Goal: Task Accomplishment & Management: Manage account settings

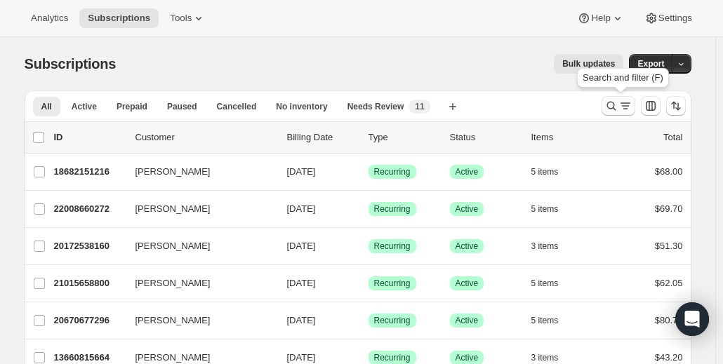
click at [616, 106] on icon "Search and filter results" at bounding box center [611, 106] width 9 height 9
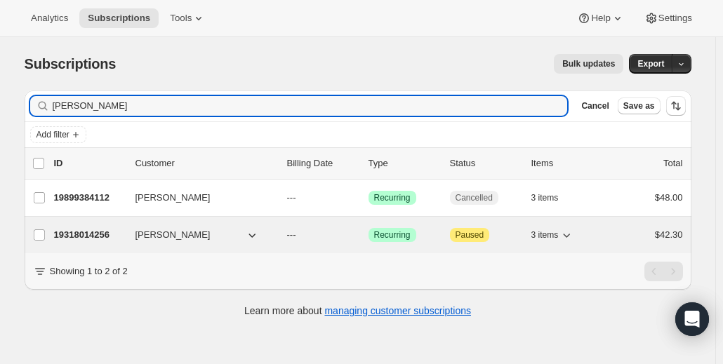
type input "[PERSON_NAME]"
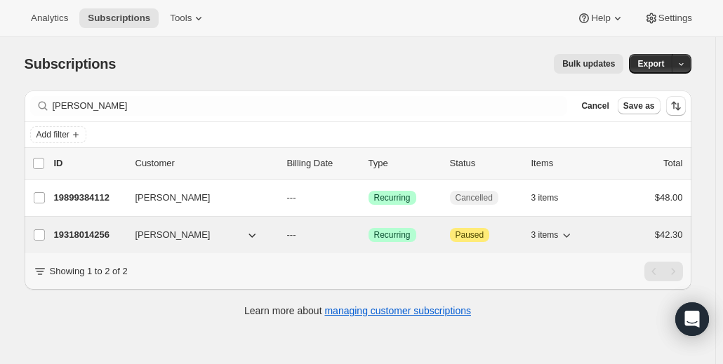
click at [98, 235] on p "19318014256" at bounding box center [89, 235] width 70 height 14
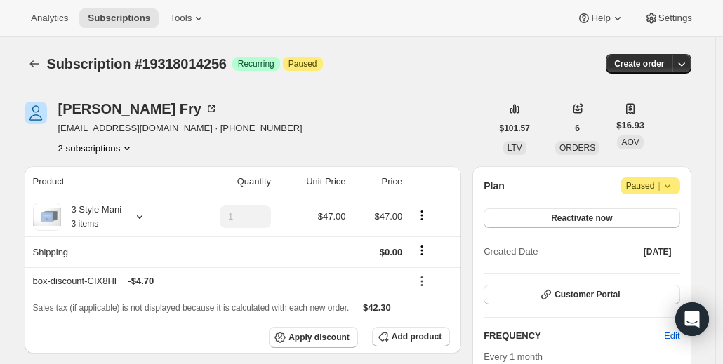
click at [670, 186] on icon at bounding box center [667, 187] width 6 height 4
click at [649, 217] on span "Cancel subscription" at bounding box center [655, 213] width 79 height 11
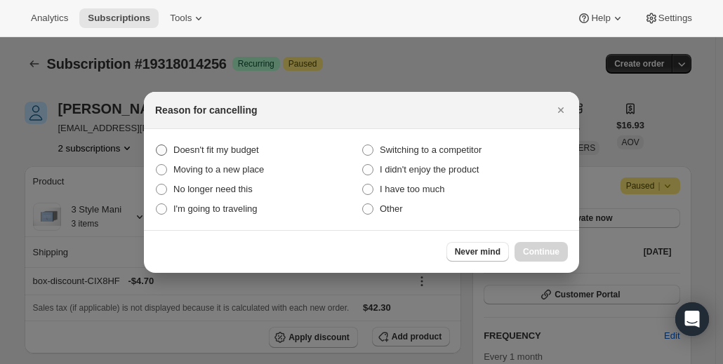
click at [240, 150] on span "Doesn't fit my budget" at bounding box center [216, 150] width 86 height 11
click at [157, 145] on budget "Doesn't fit my budget" at bounding box center [156, 145] width 1 height 1
radio budget "true"
click at [549, 258] on button "Continue" at bounding box center [541, 252] width 53 height 20
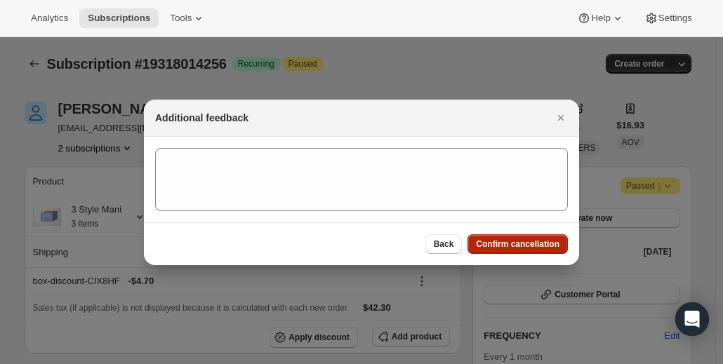
click at [541, 244] on span "Confirm cancellation" at bounding box center [518, 244] width 84 height 11
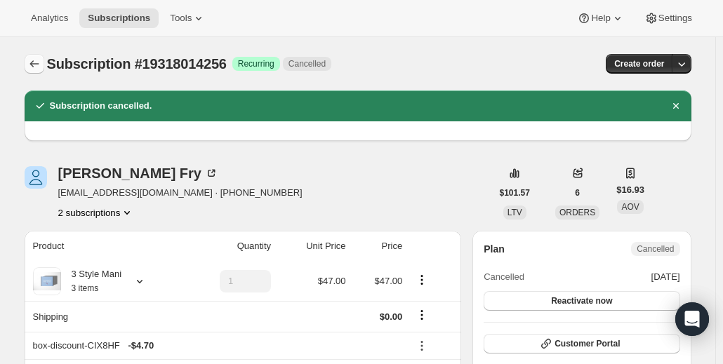
click at [34, 65] on icon "Subscriptions" at bounding box center [34, 64] width 14 height 14
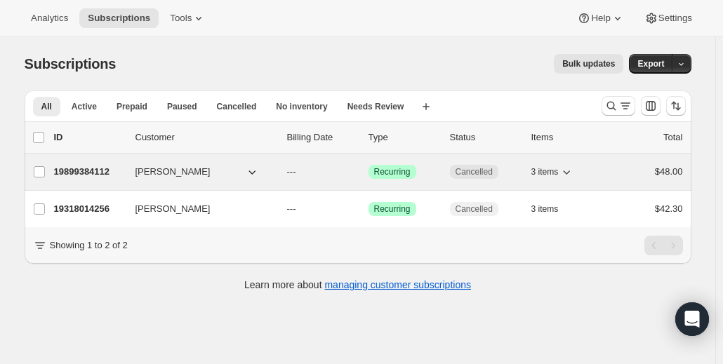
click at [85, 172] on p "19899384112" at bounding box center [89, 172] width 70 height 14
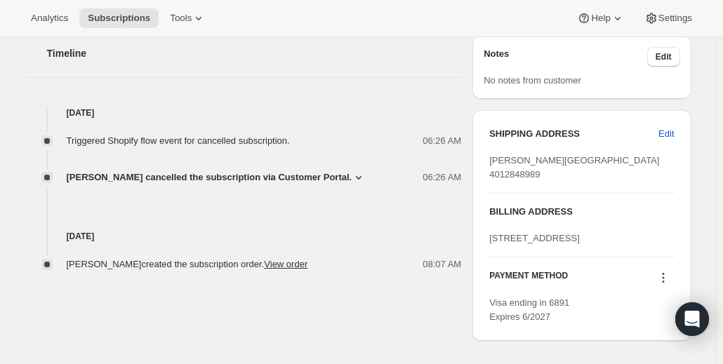
scroll to position [480, 0]
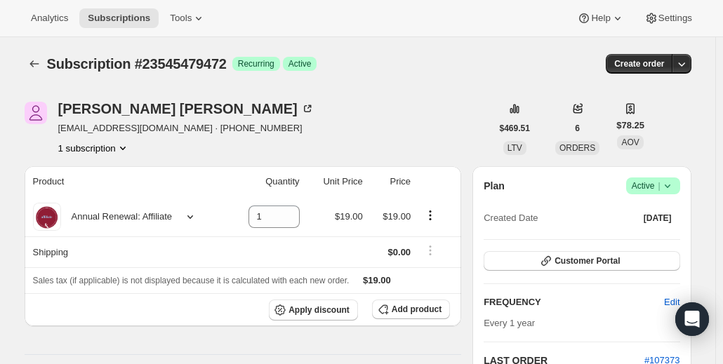
click at [673, 190] on icon at bounding box center [668, 186] width 14 height 14
click at [677, 119] on div "[PERSON_NAME] [EMAIL_ADDRESS][DOMAIN_NAME] · [PHONE_NUMBER] 1 subscription $469…" at bounding box center [358, 128] width 667 height 53
click at [138, 216] on div "Annual Renewal: Affiliate" at bounding box center [117, 217] width 112 height 14
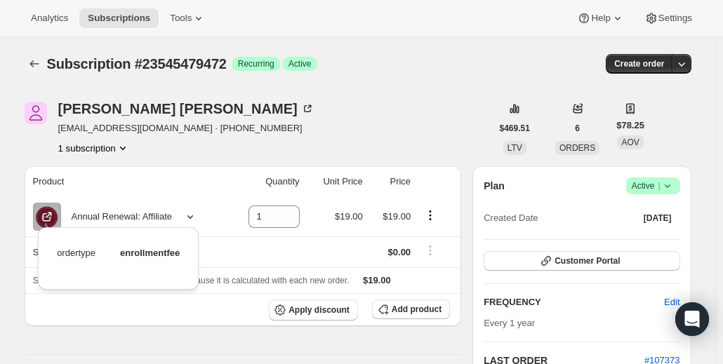
scroll to position [81, 0]
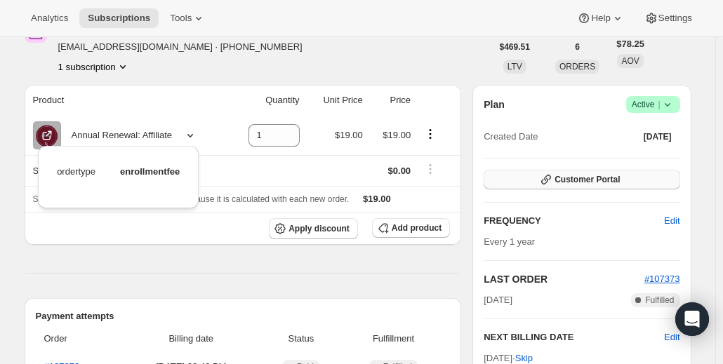
click at [596, 178] on span "Customer Portal" at bounding box center [587, 179] width 65 height 11
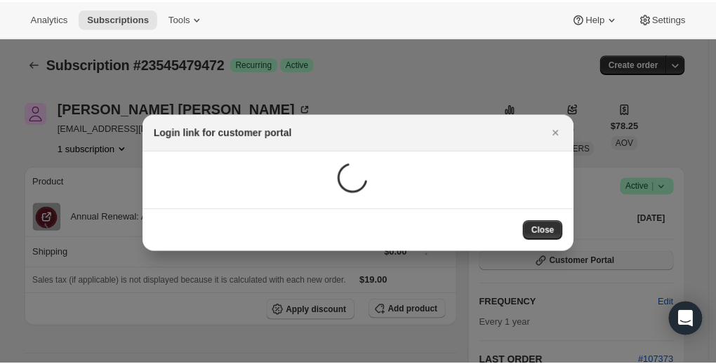
scroll to position [0, 0]
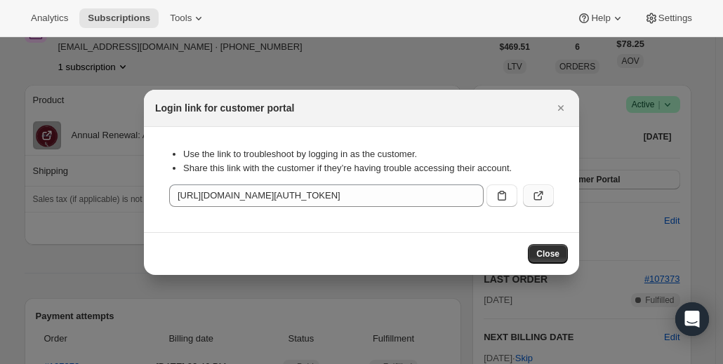
click at [538, 195] on icon ":r30:" at bounding box center [539, 196] width 14 height 14
click at [544, 200] on icon ":r30:" at bounding box center [539, 196] width 14 height 14
